Goal: Task Accomplishment & Management: Manage account settings

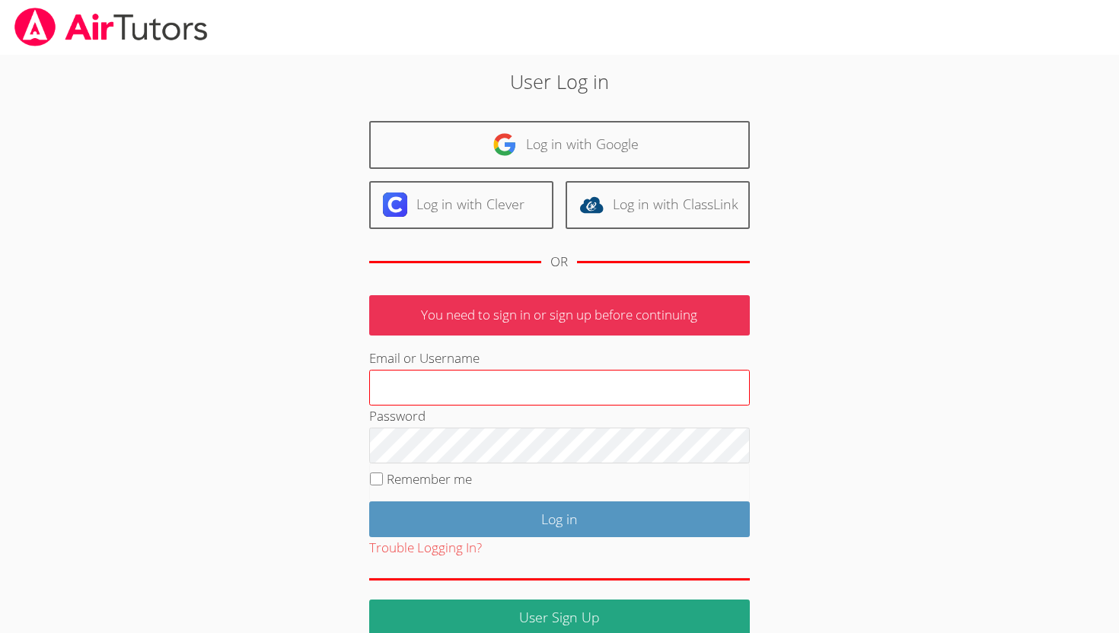
click at [426, 388] on input "Email or Username" at bounding box center [559, 388] width 381 height 37
click at [435, 394] on input "Email or Username" at bounding box center [559, 388] width 381 height 37
type input "[EMAIL_ADDRESS][DOMAIN_NAME]"
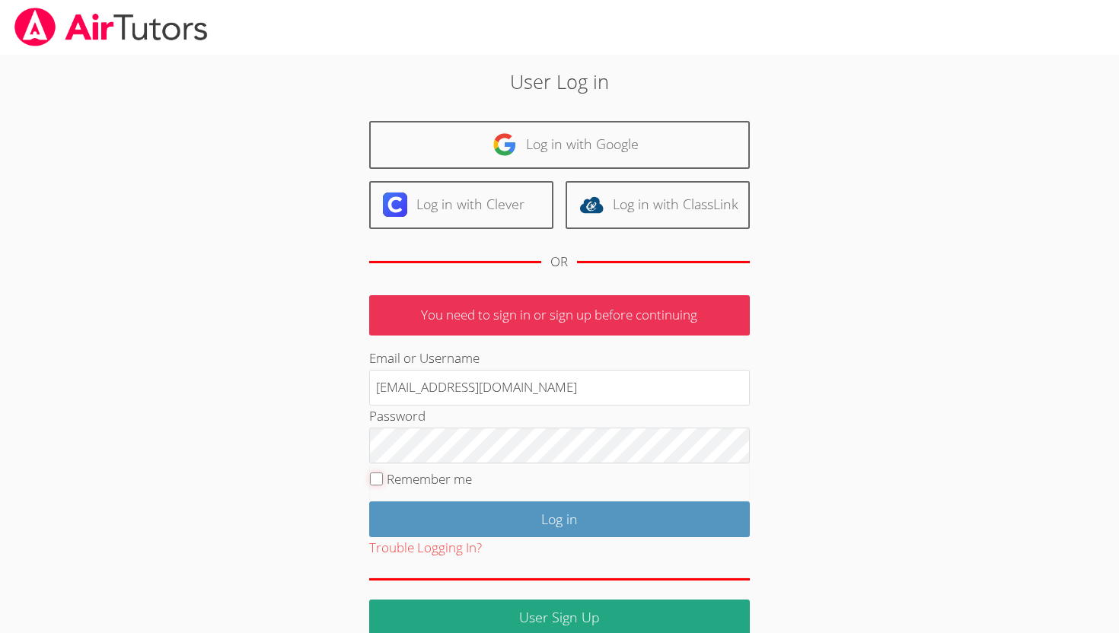
click at [376, 476] on input "Remember me" at bounding box center [376, 479] width 13 height 13
checkbox input "true"
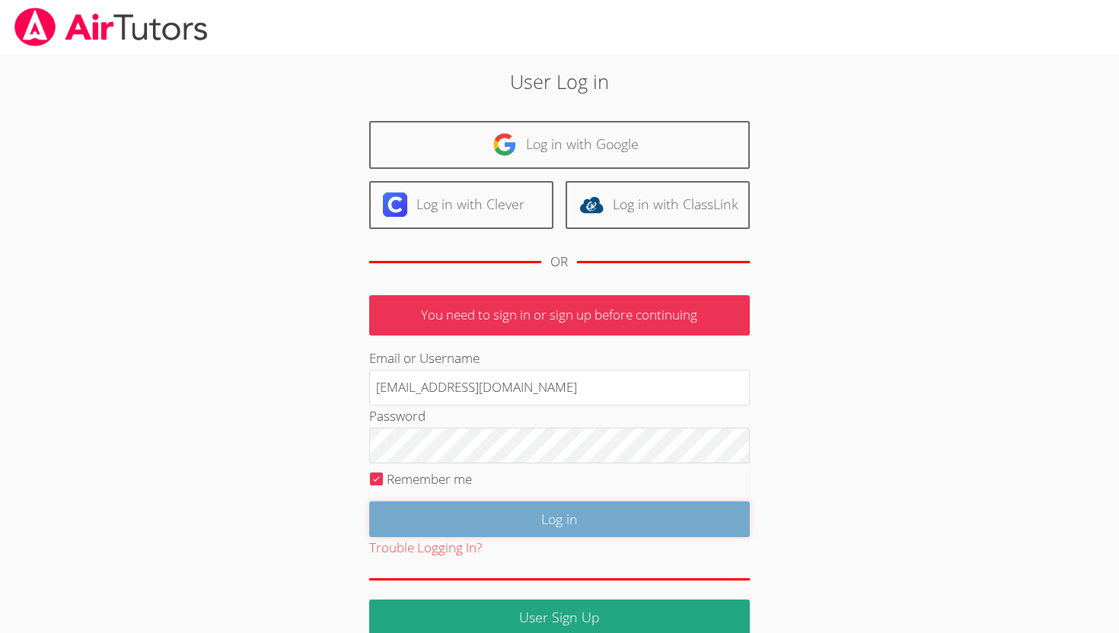
click at [435, 523] on input "Log in" at bounding box center [559, 520] width 381 height 36
